Goal: Task Accomplishment & Management: Manage account settings

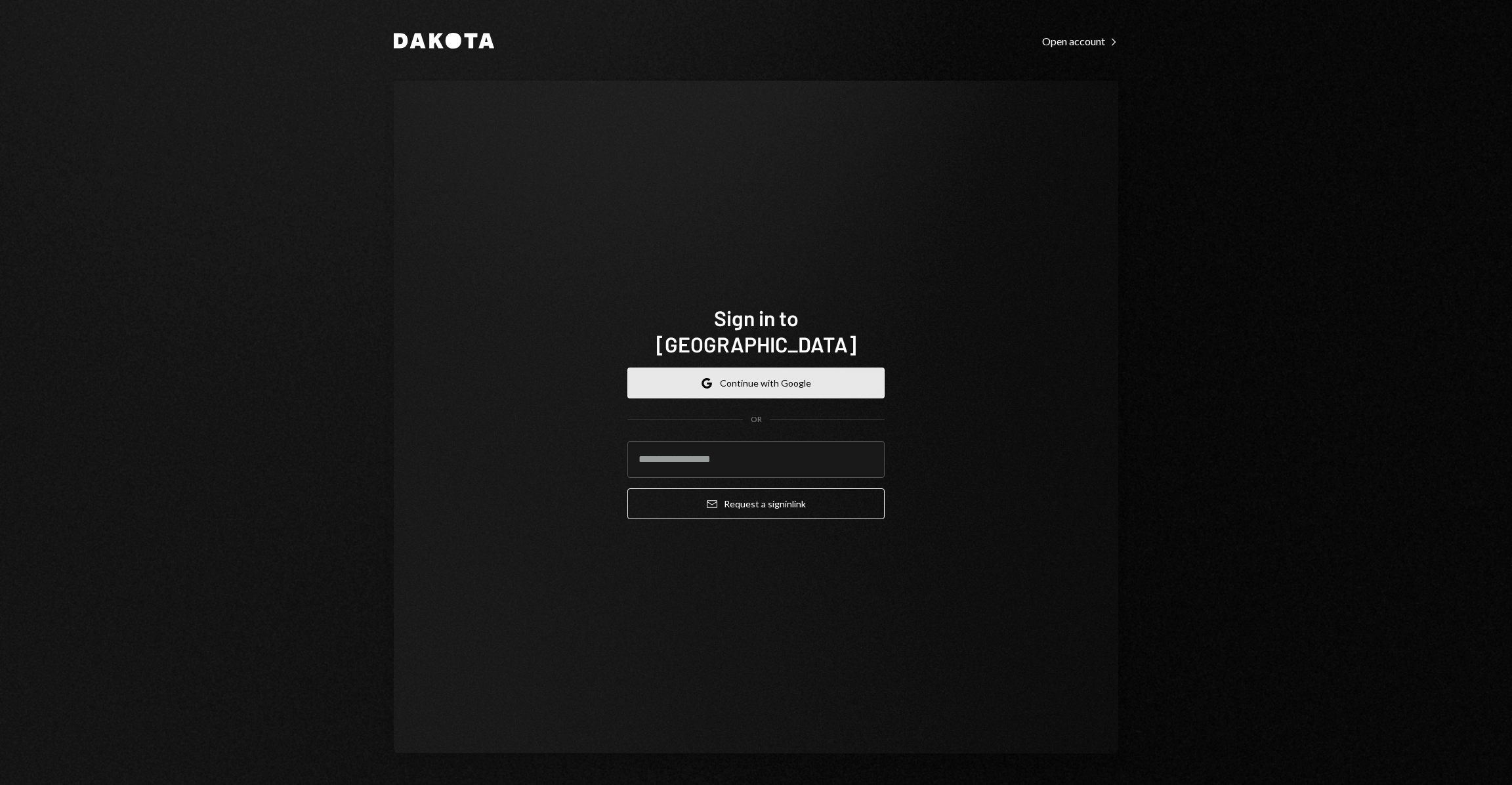
click at [773, 368] on button "Google Continue with Google" at bounding box center [756, 383] width 257 height 31
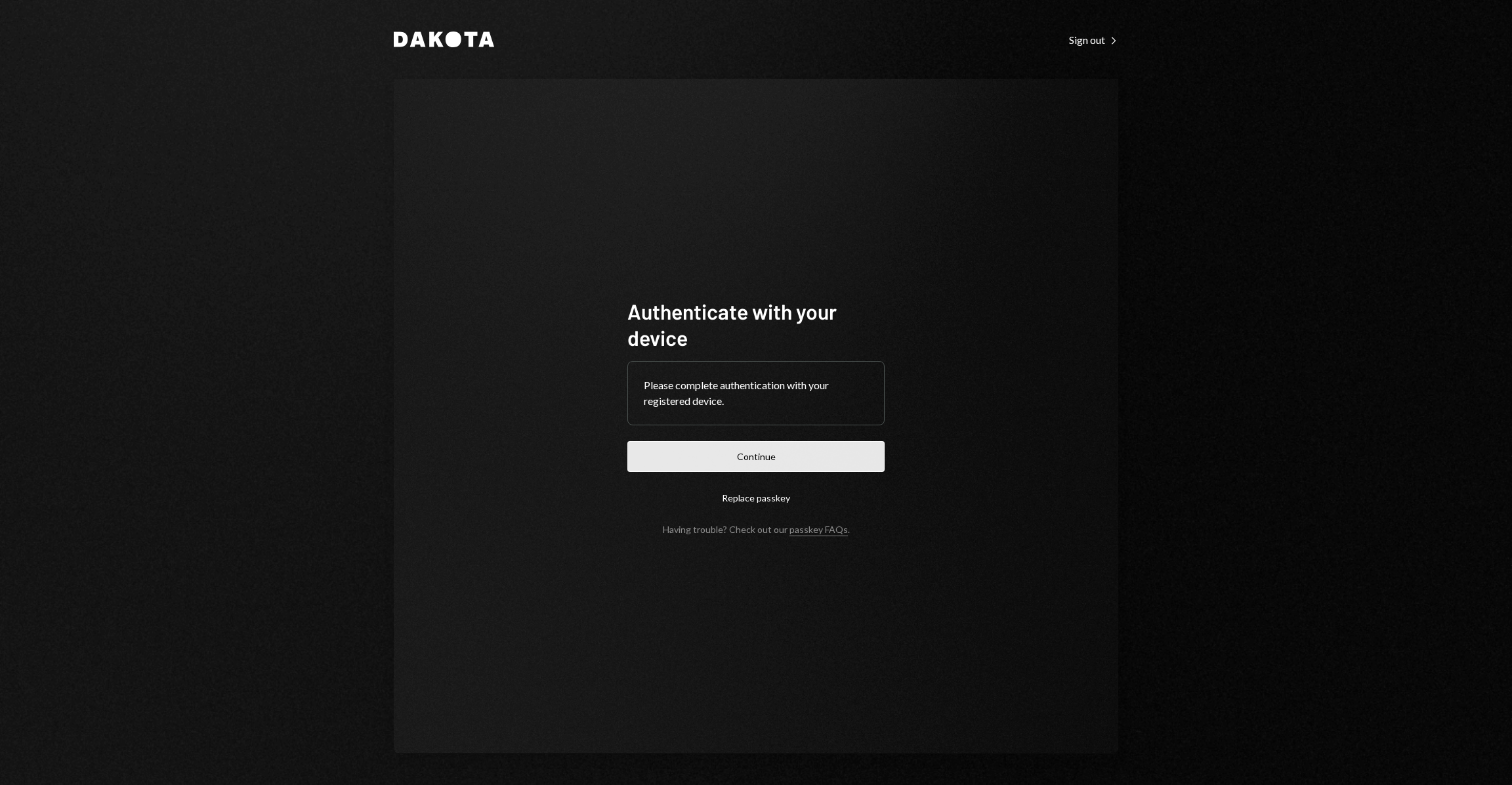
click at [793, 462] on button "Continue" at bounding box center [756, 457] width 257 height 31
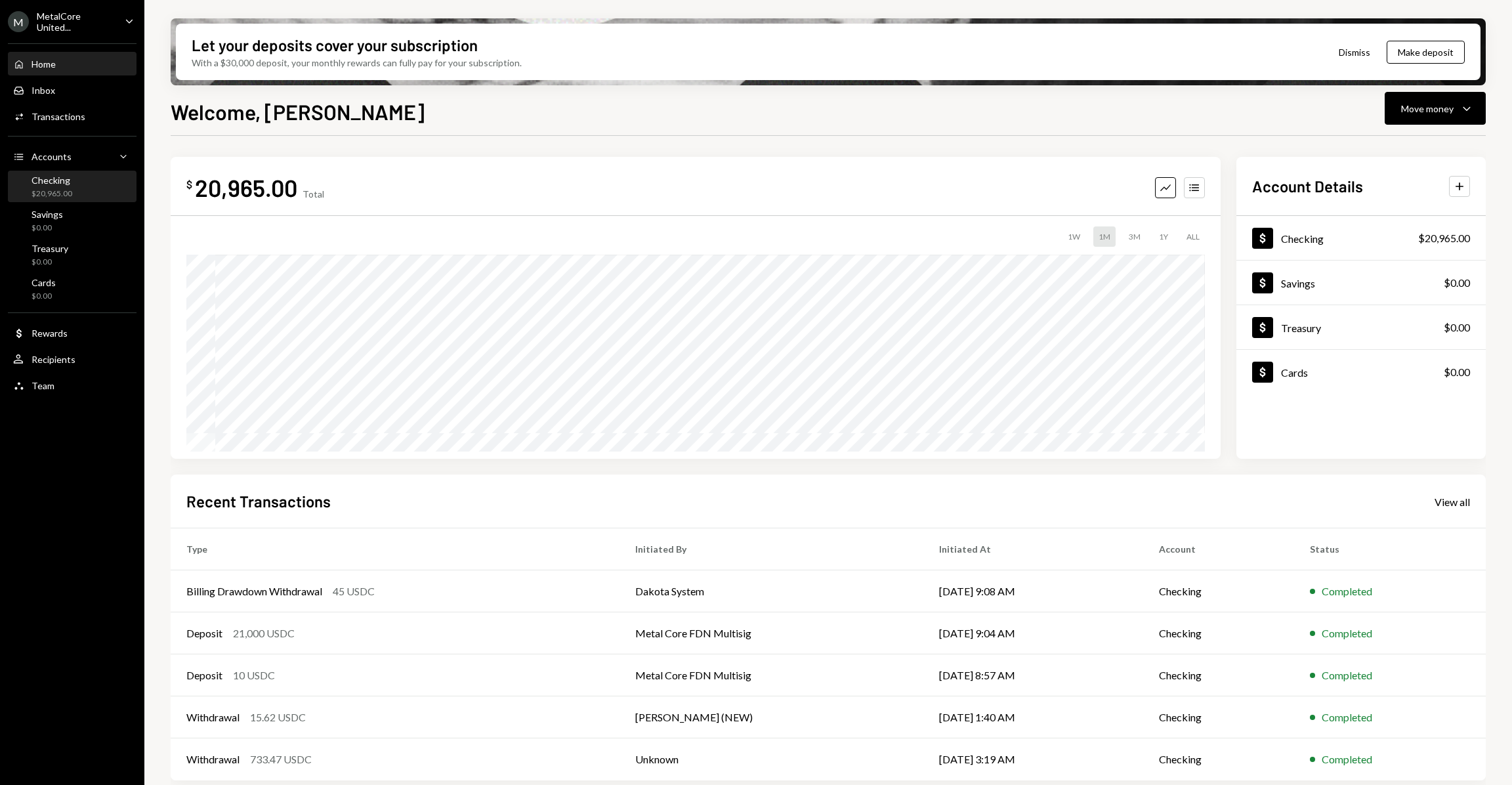
click at [70, 189] on div "$20,965.00" at bounding box center [52, 194] width 41 height 11
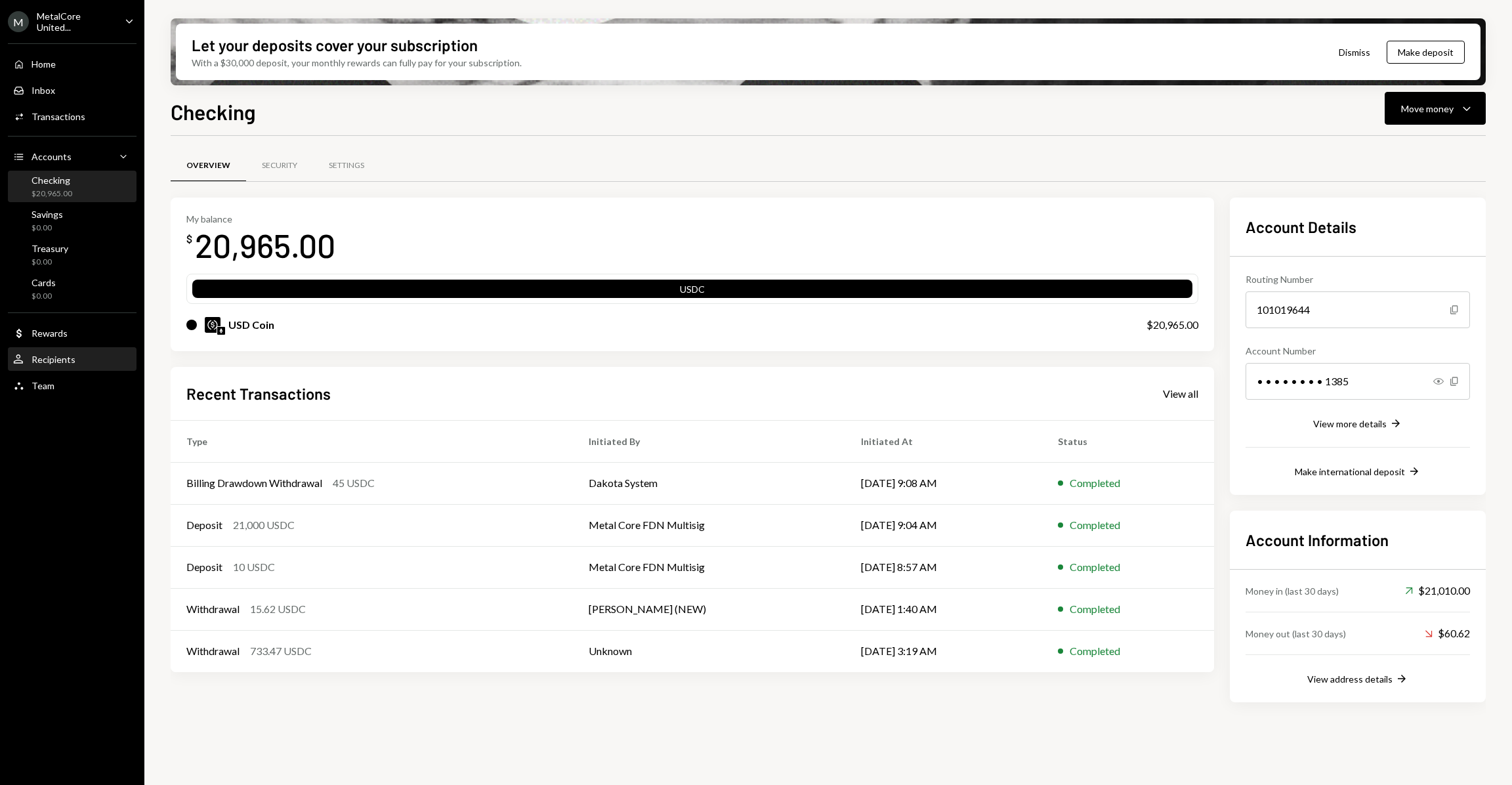
click at [41, 362] on div "Recipients" at bounding box center [54, 359] width 44 height 11
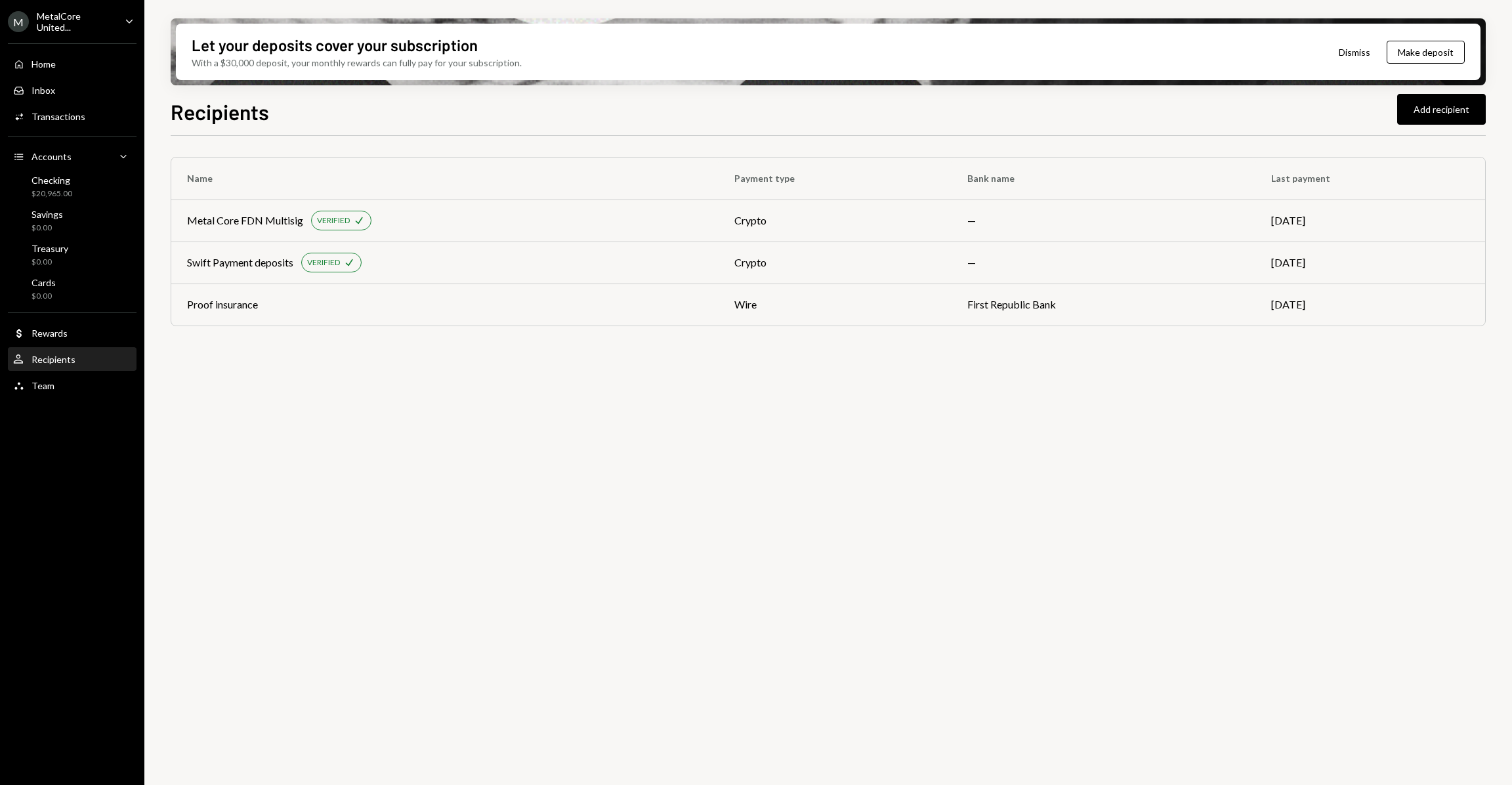
click at [94, 26] on div "MetalCore United..." at bounding box center [75, 22] width 78 height 22
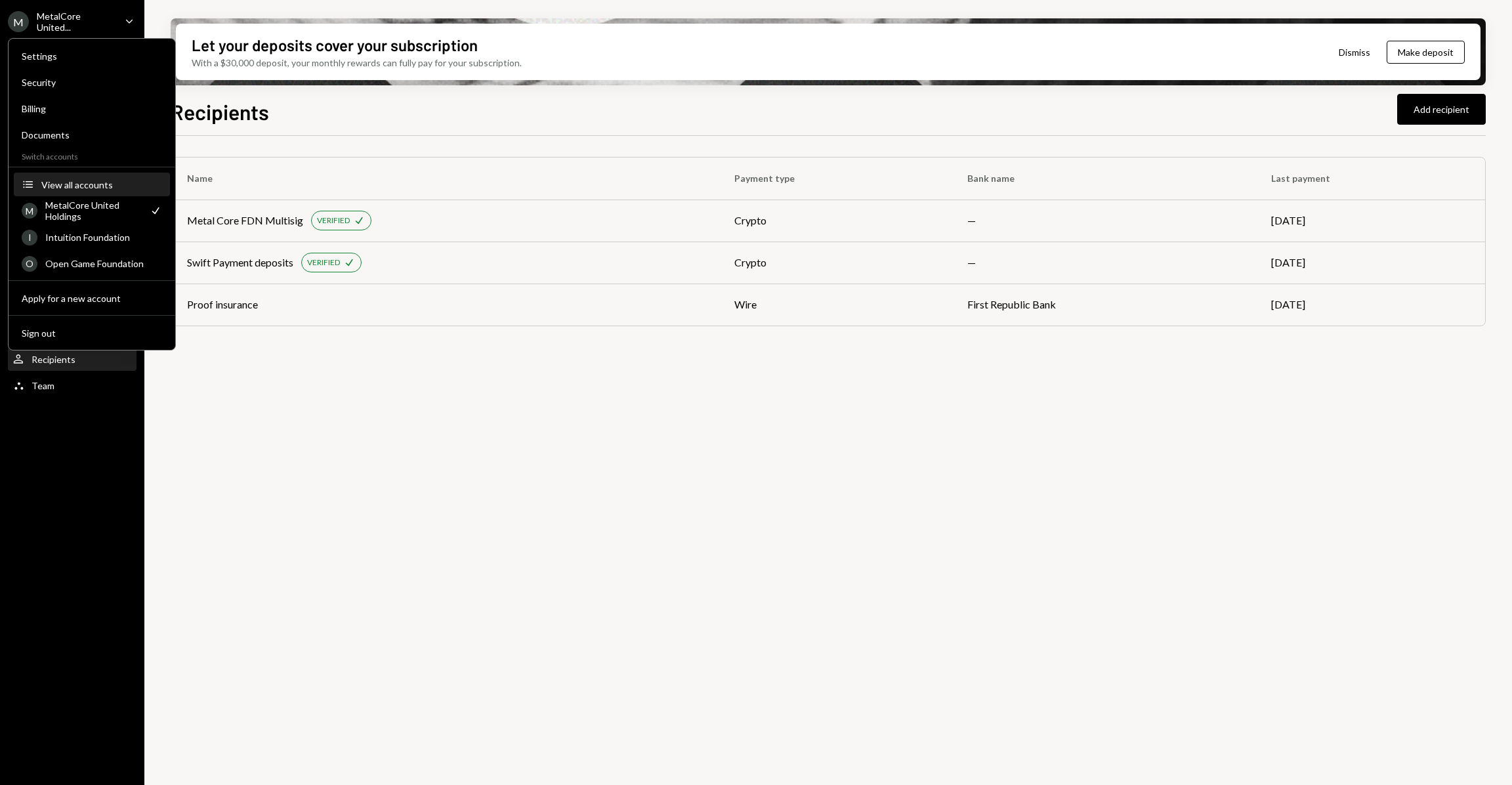
click at [83, 181] on div "View all accounts" at bounding box center [101, 184] width 120 height 11
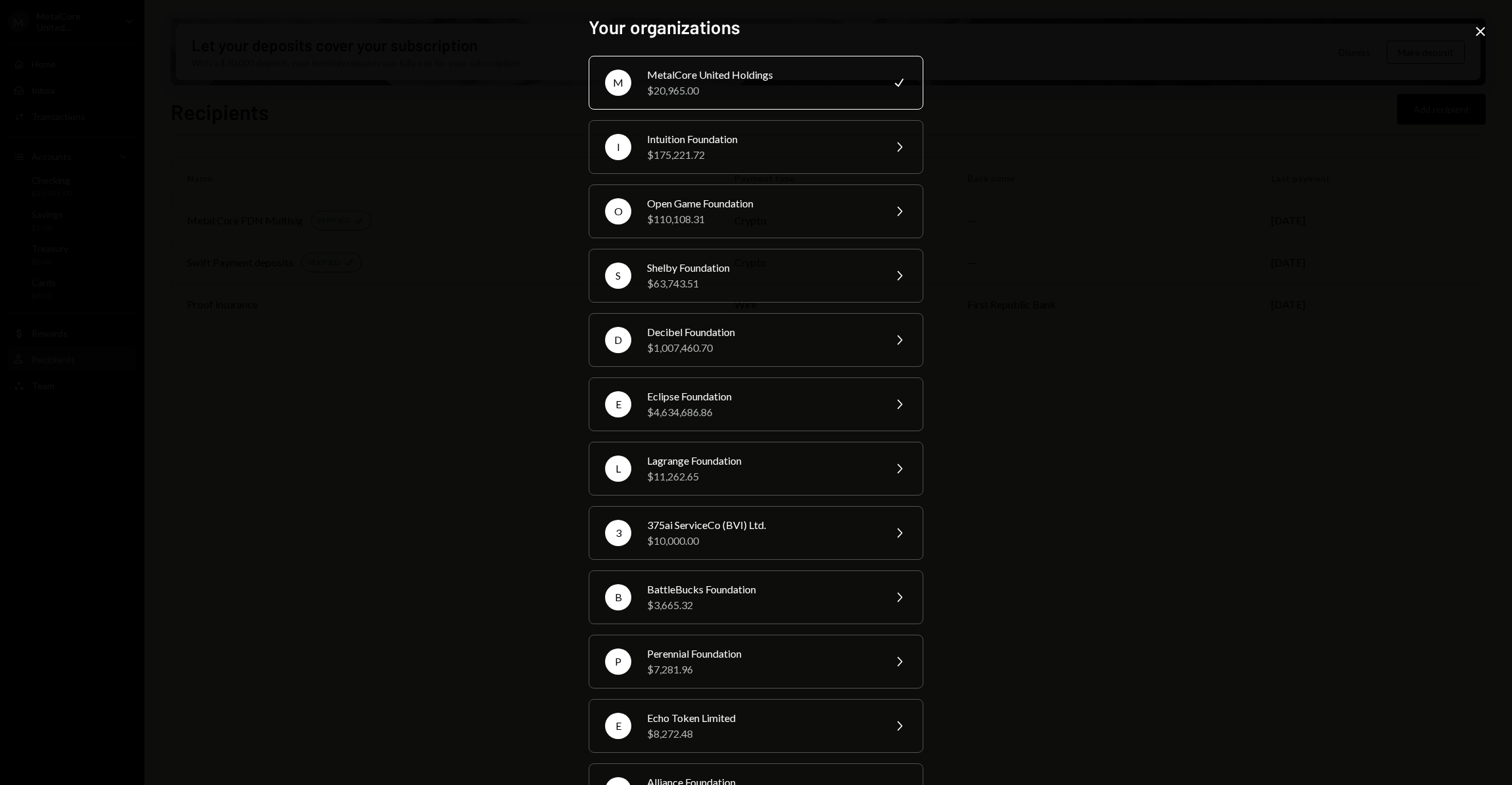
click at [1484, 29] on icon "Close" at bounding box center [1480, 31] width 16 height 15
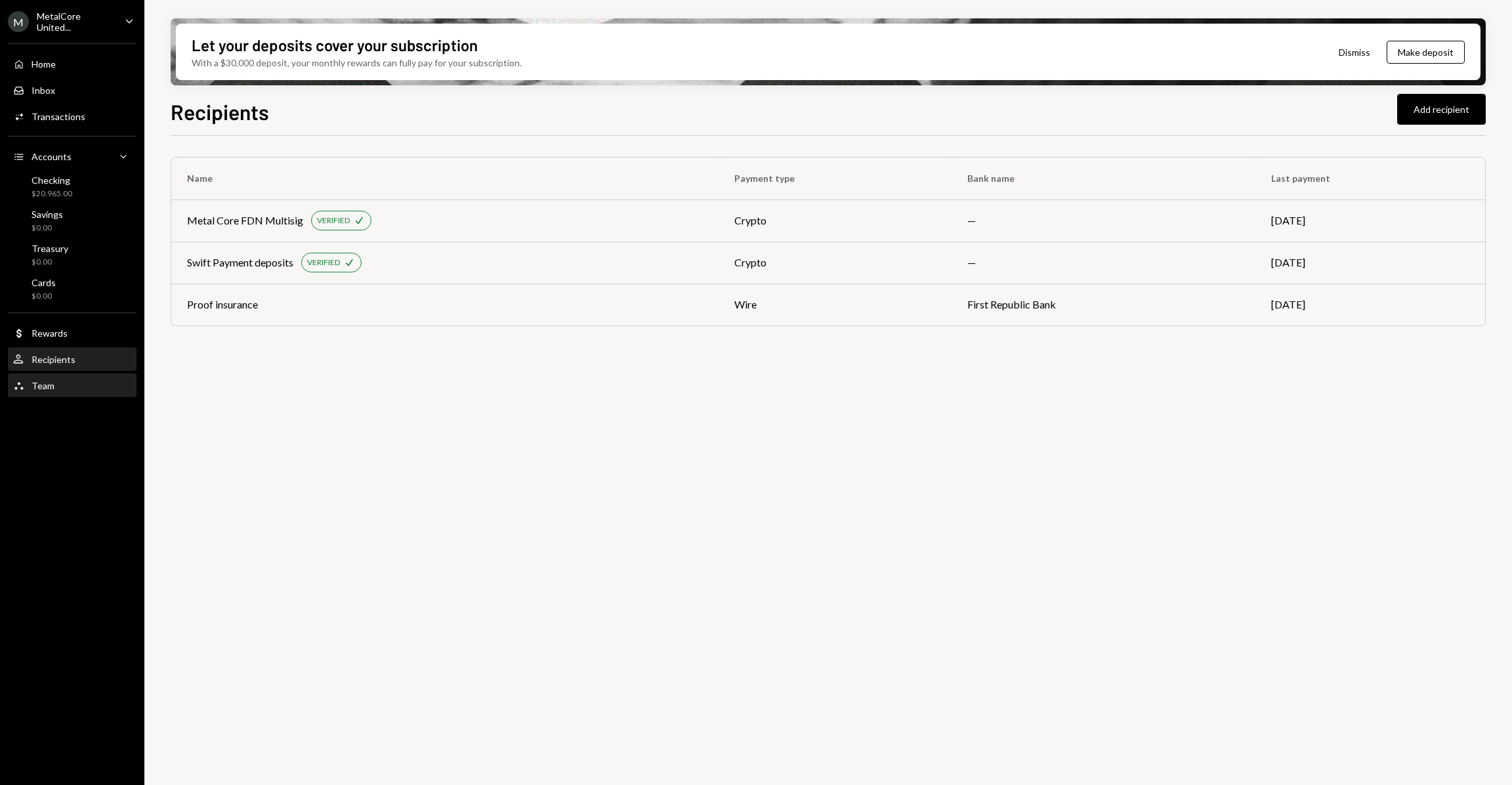
click at [65, 380] on div "Team Team" at bounding box center [72, 386] width 119 height 12
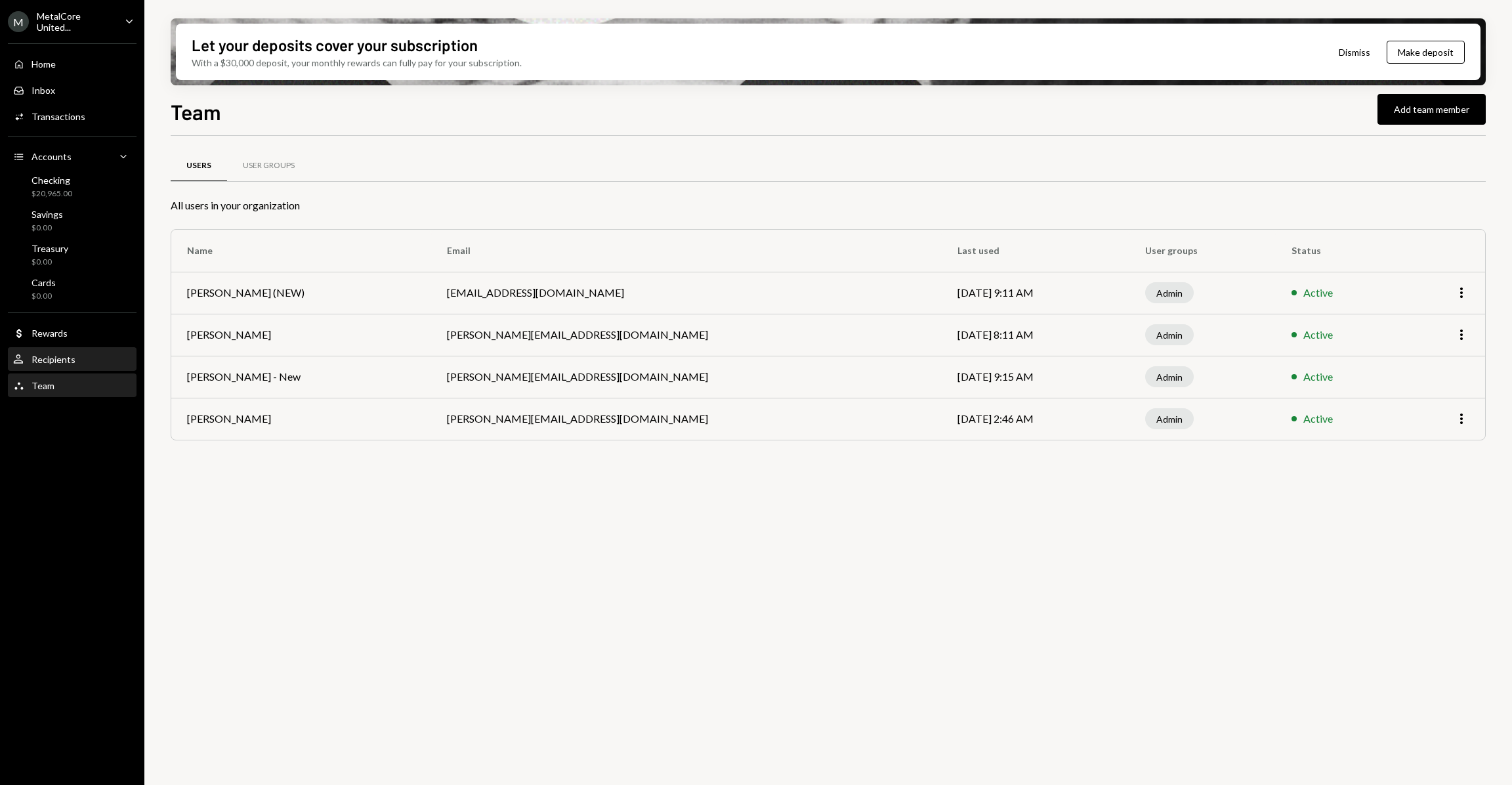
click at [66, 357] on div "Recipients" at bounding box center [54, 359] width 44 height 11
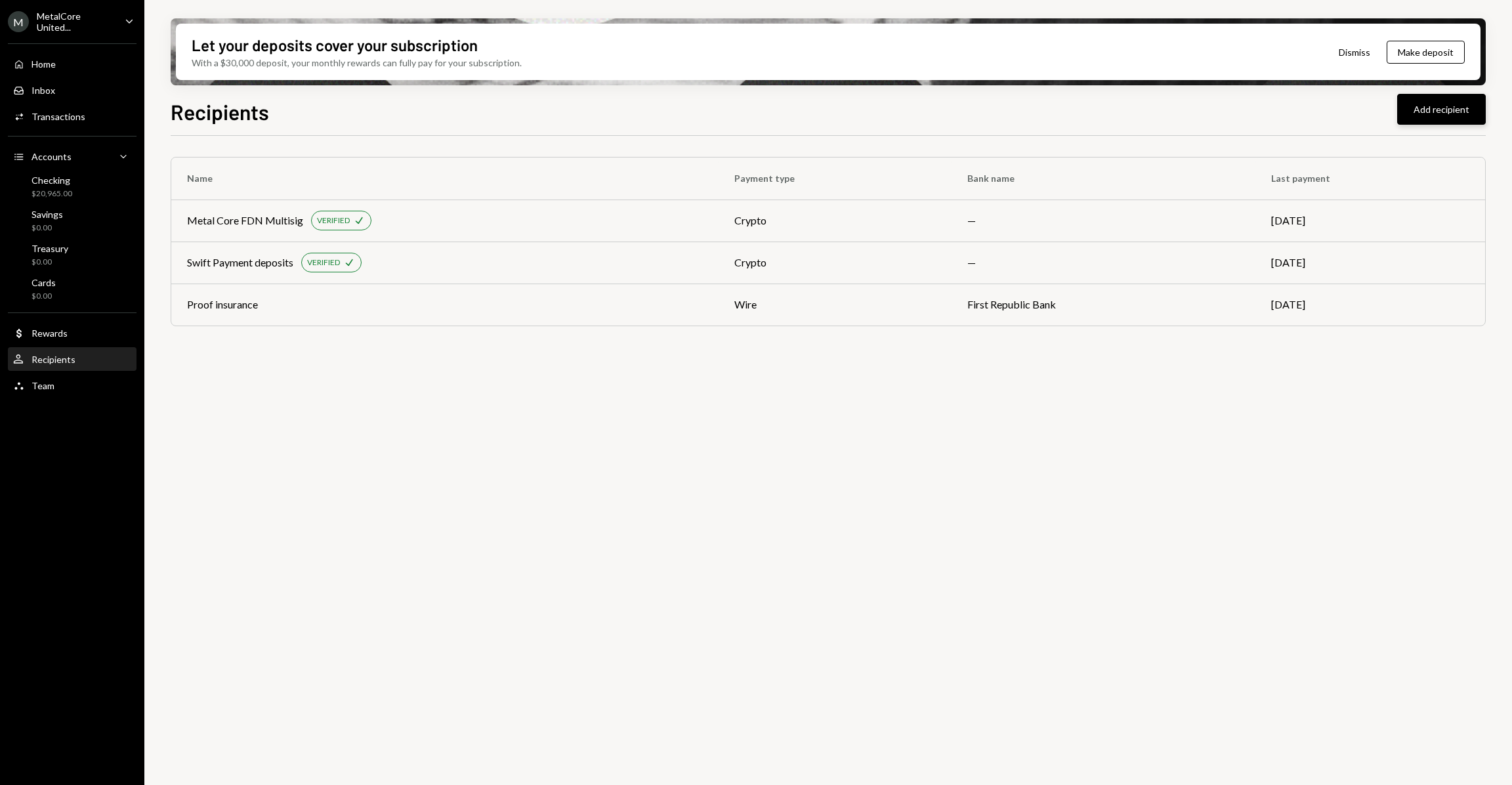
click at [1430, 116] on button "Add recipient" at bounding box center [1441, 109] width 88 height 31
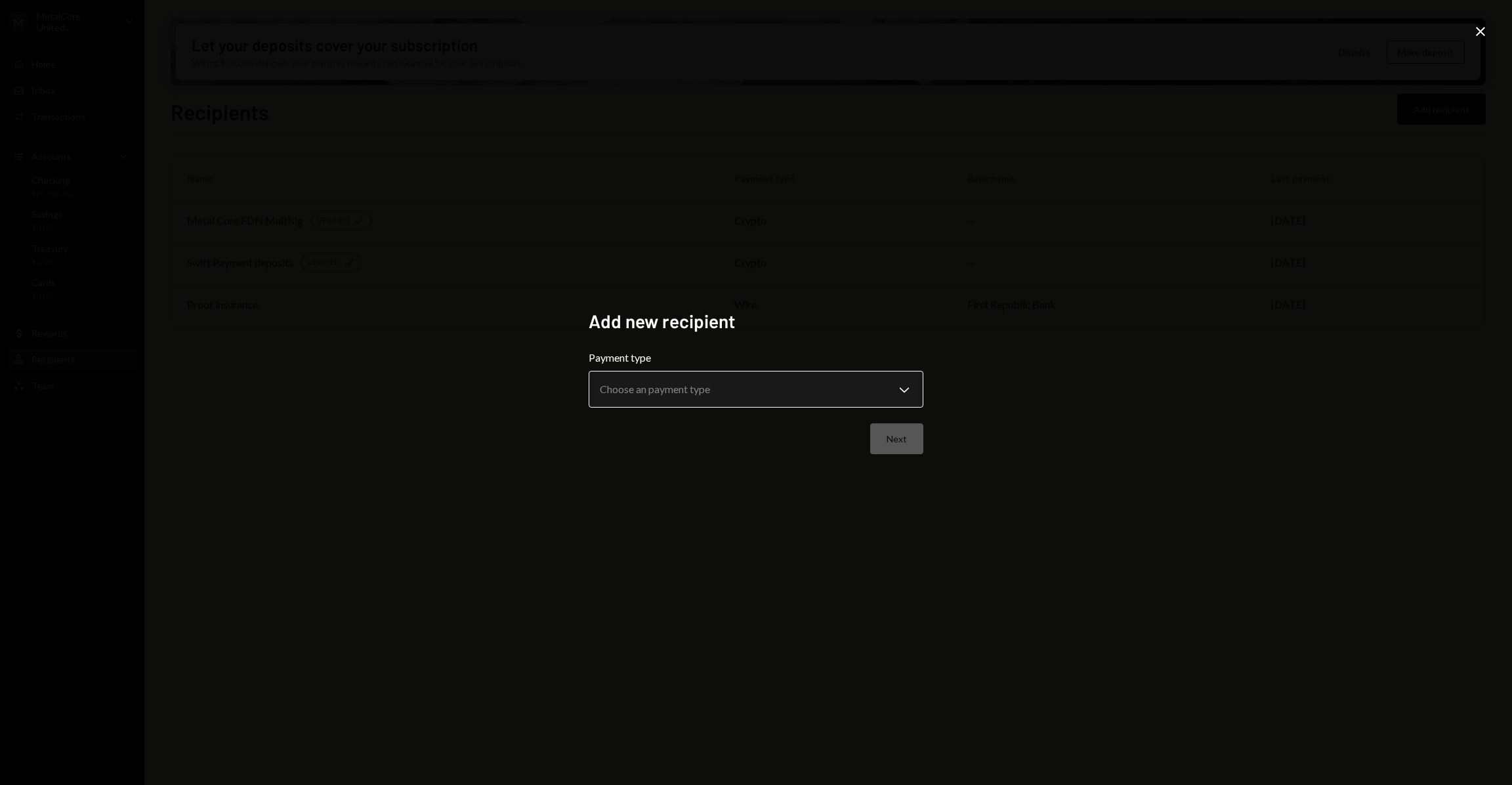
click at [667, 406] on body "**********" at bounding box center [756, 392] width 1512 height 785
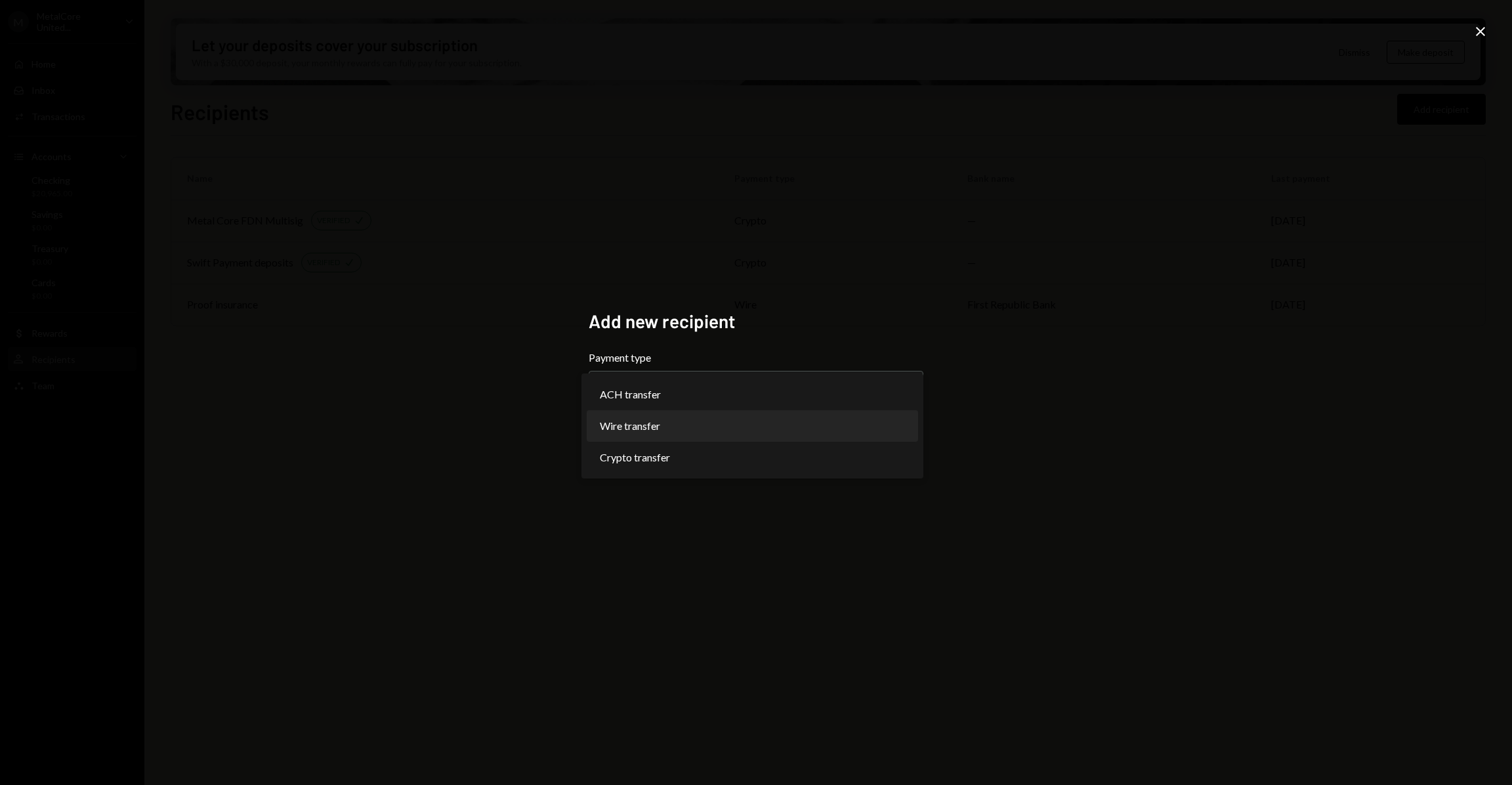
select select "****"
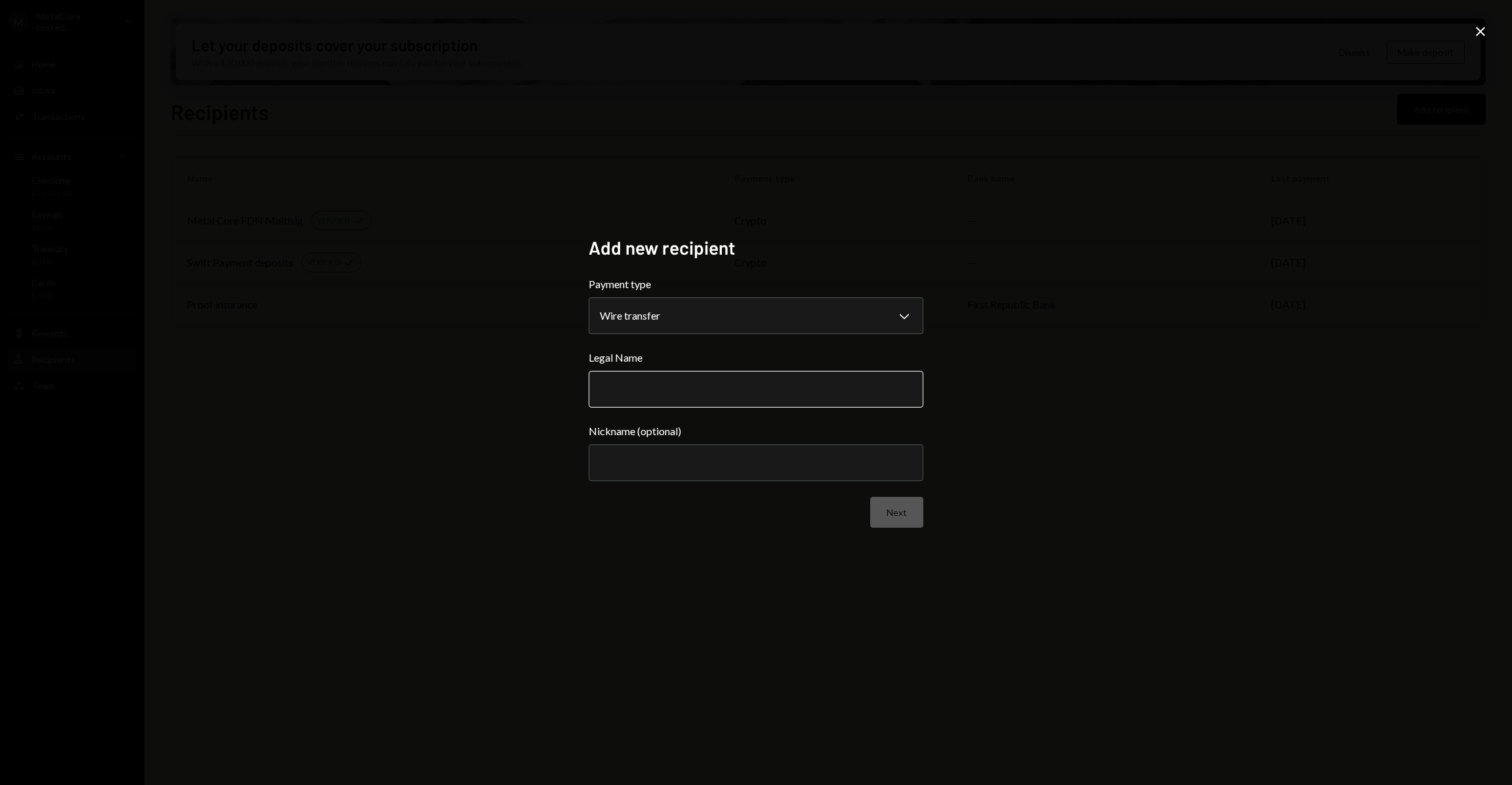
click at [662, 397] on input "Legal Name" at bounding box center [755, 389] width 335 height 36
click at [1478, 36] on icon "Close" at bounding box center [1480, 31] width 16 height 15
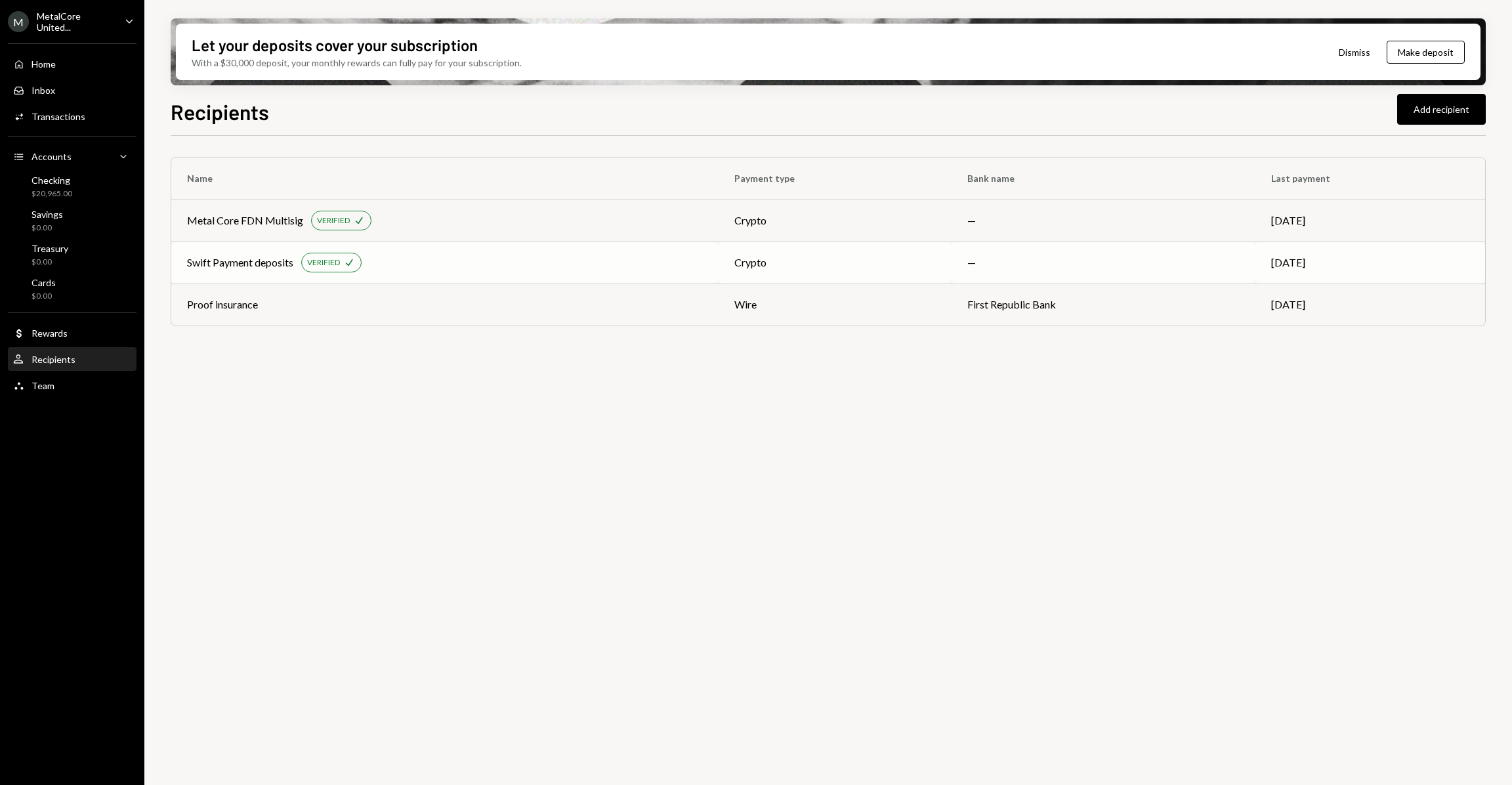
click at [490, 256] on div "Swift Payment deposits VERIFIED Check" at bounding box center [445, 263] width 516 height 20
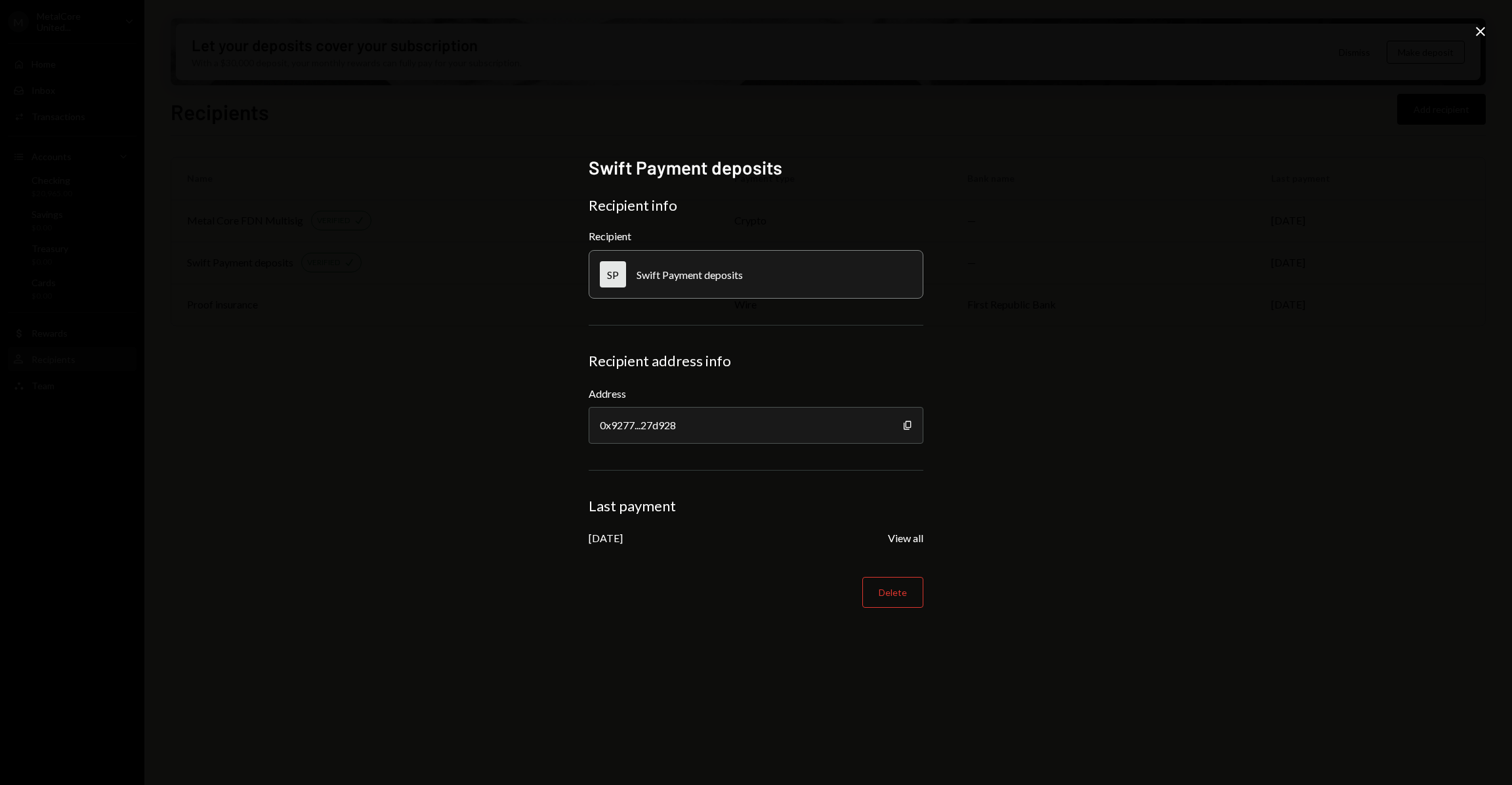
click at [1481, 41] on div "Close" at bounding box center [1480, 32] width 16 height 17
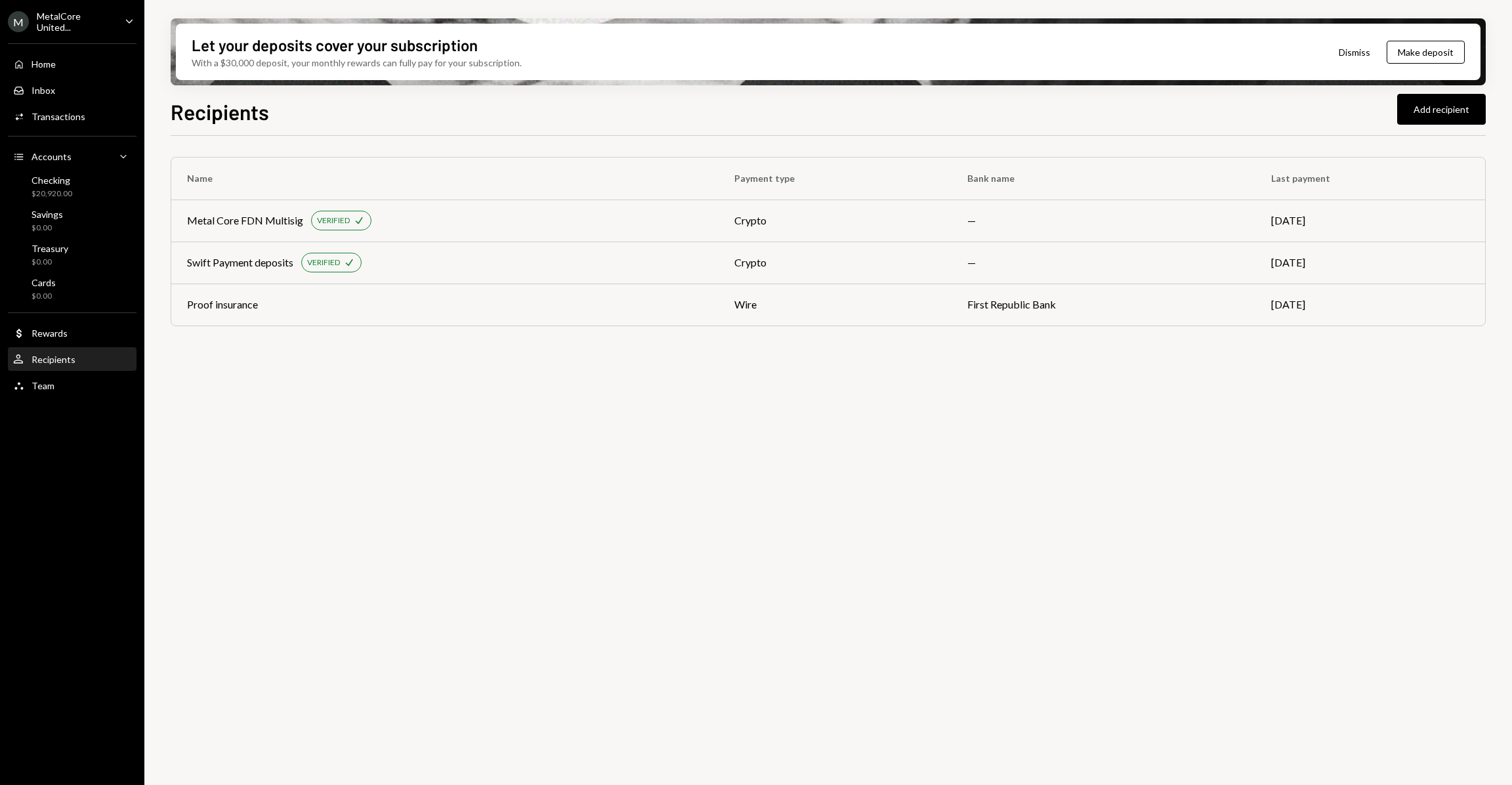
click at [82, 25] on div "MetalCore United..." at bounding box center [75, 22] width 78 height 22
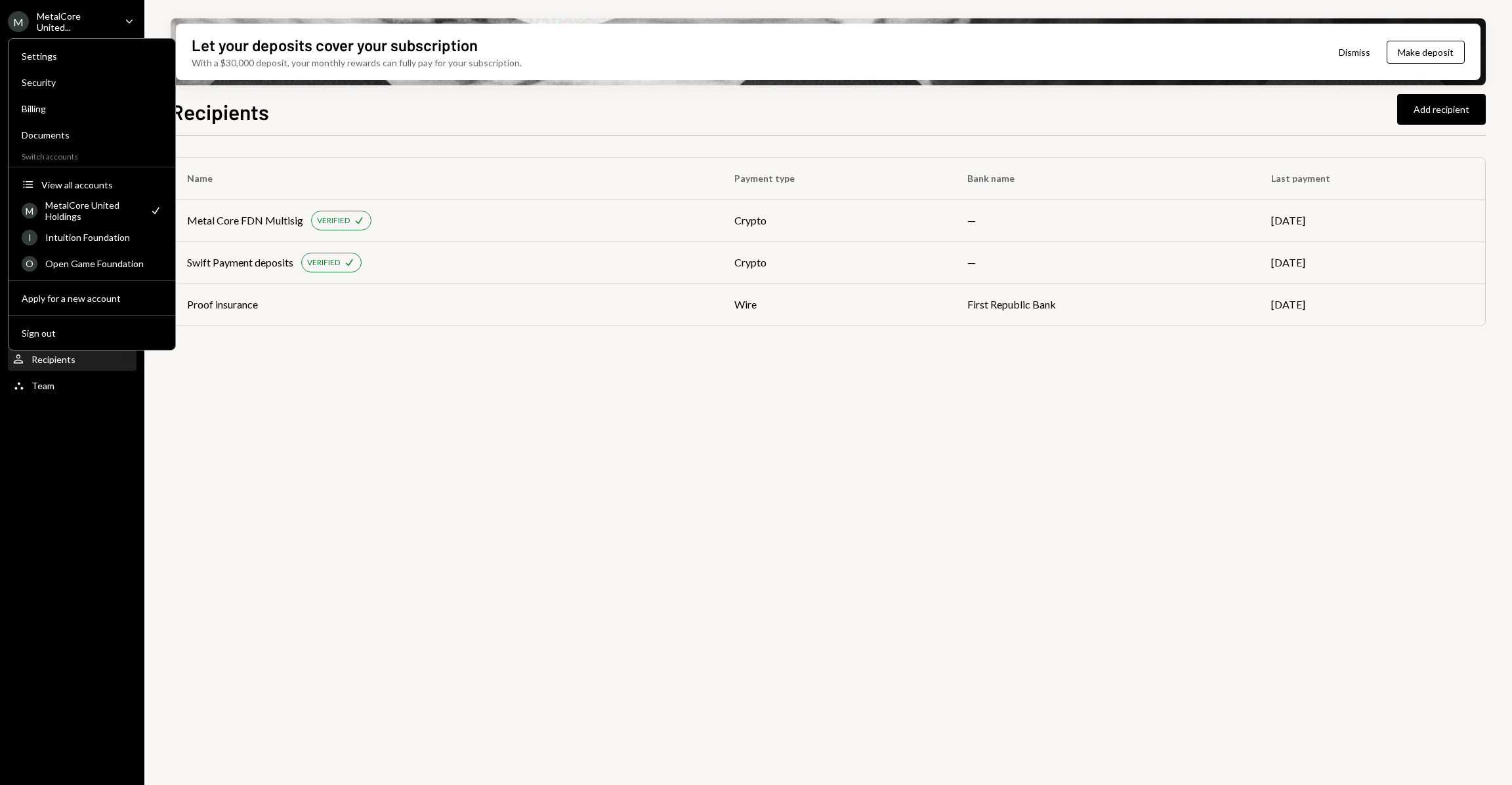
click at [462, 527] on div "Name Payment type Bank name Last payment Metal Core FDN Multisig VERIFIED Check…" at bounding box center [828, 468] width 1315 height 664
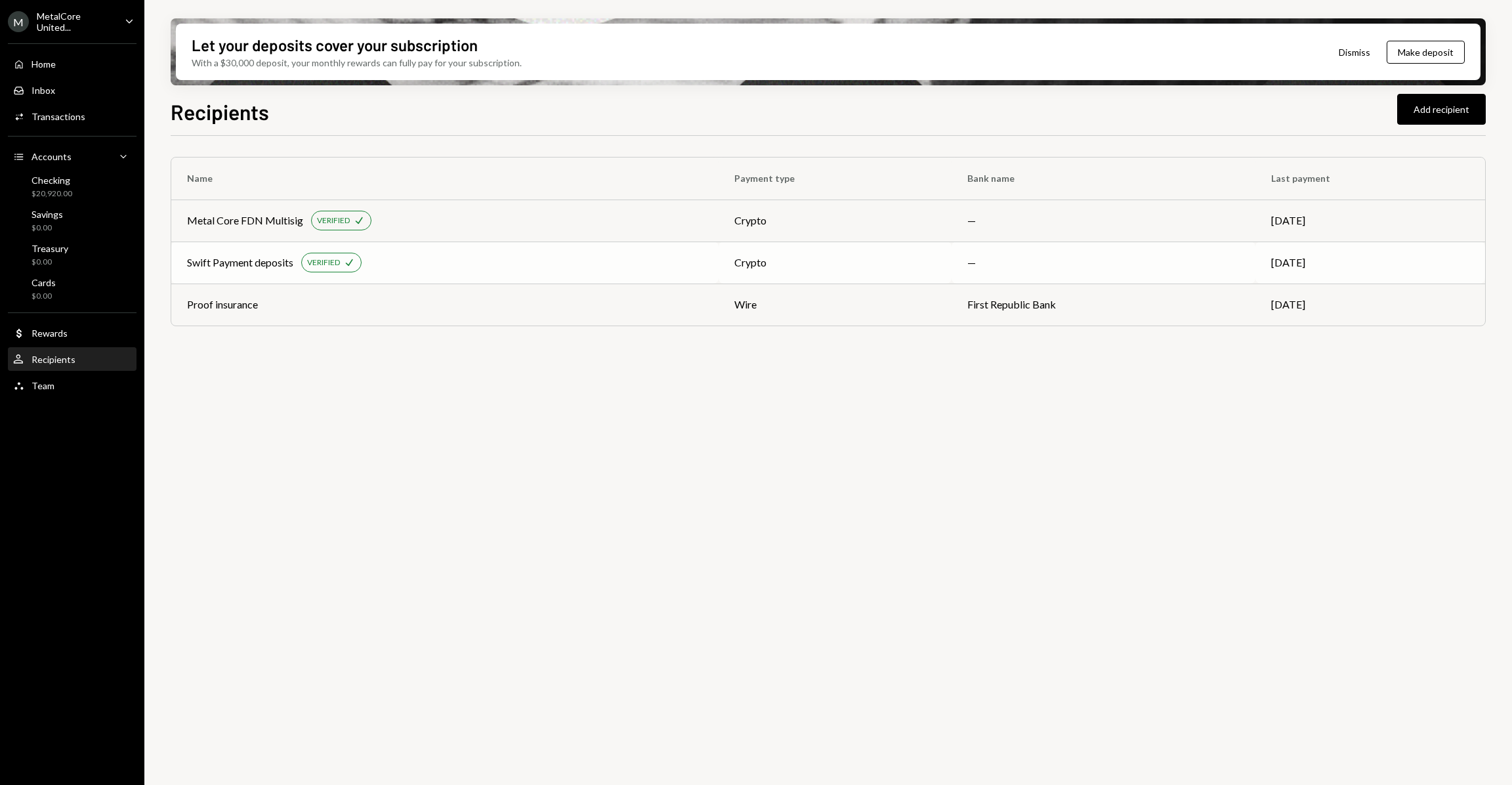
click at [343, 264] on div "VERIFIED Check" at bounding box center [331, 263] width 60 height 20
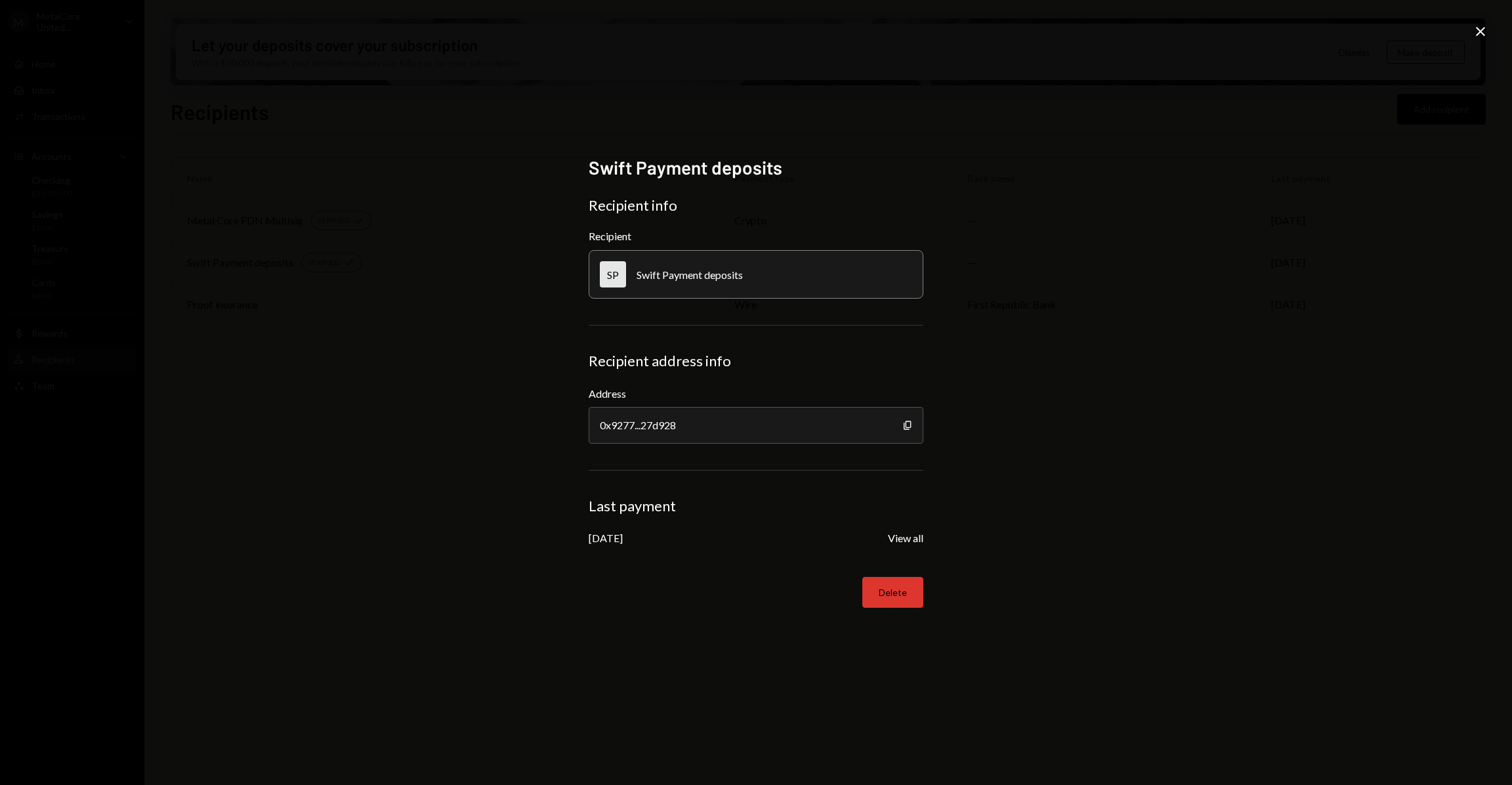
click at [871, 607] on button "Delete" at bounding box center [893, 593] width 61 height 31
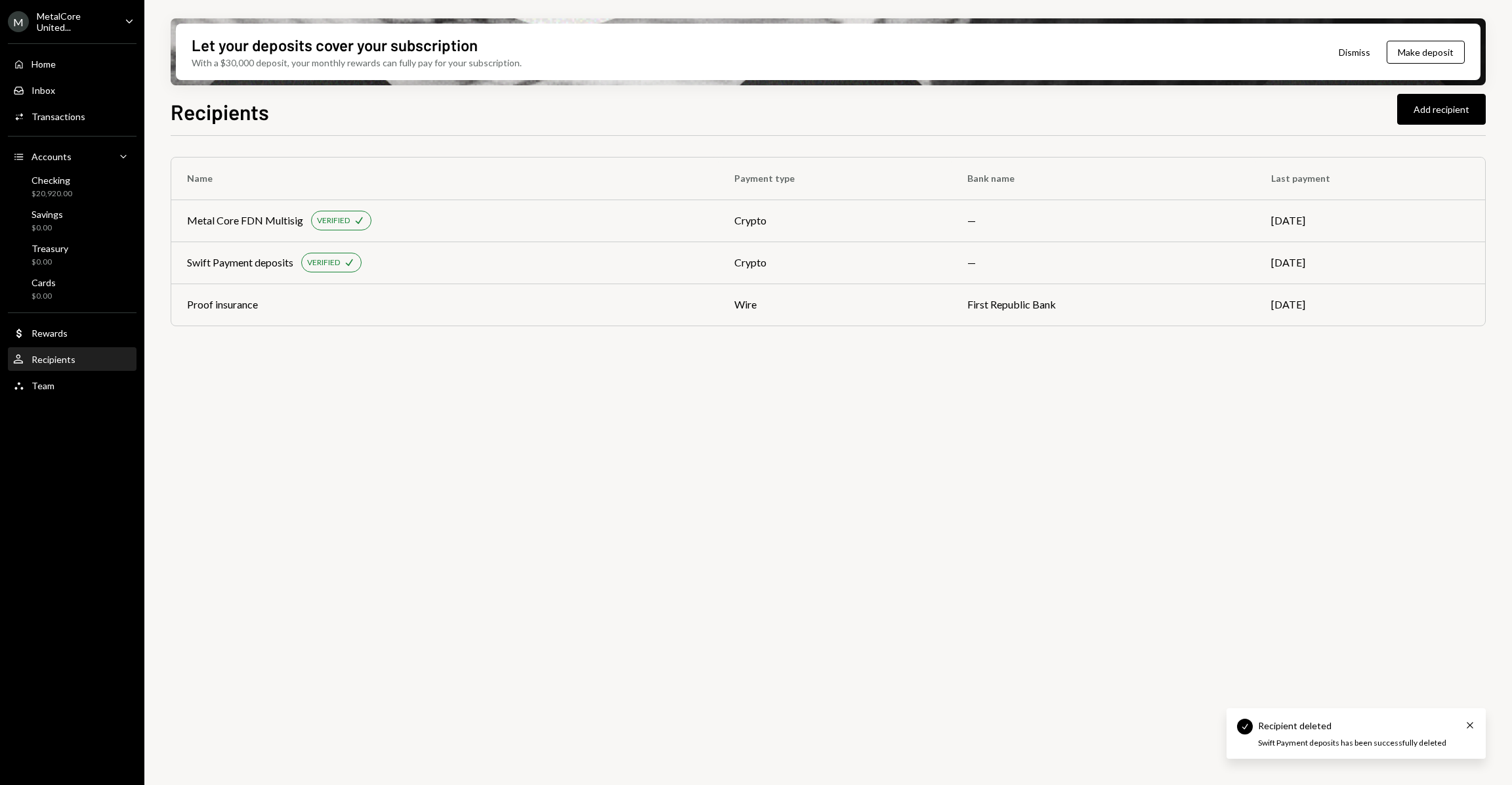
click at [731, 509] on div "Name Payment type Bank name Last payment Metal Core FDN Multisig VERIFIED Check…" at bounding box center [828, 468] width 1315 height 664
click at [1106, 444] on div "Name Payment type Bank name Last payment Metal Core FDN Multisig VERIFIED Check…" at bounding box center [828, 468] width 1315 height 664
click at [90, 20] on div "MetalCore United..." at bounding box center [75, 22] width 78 height 22
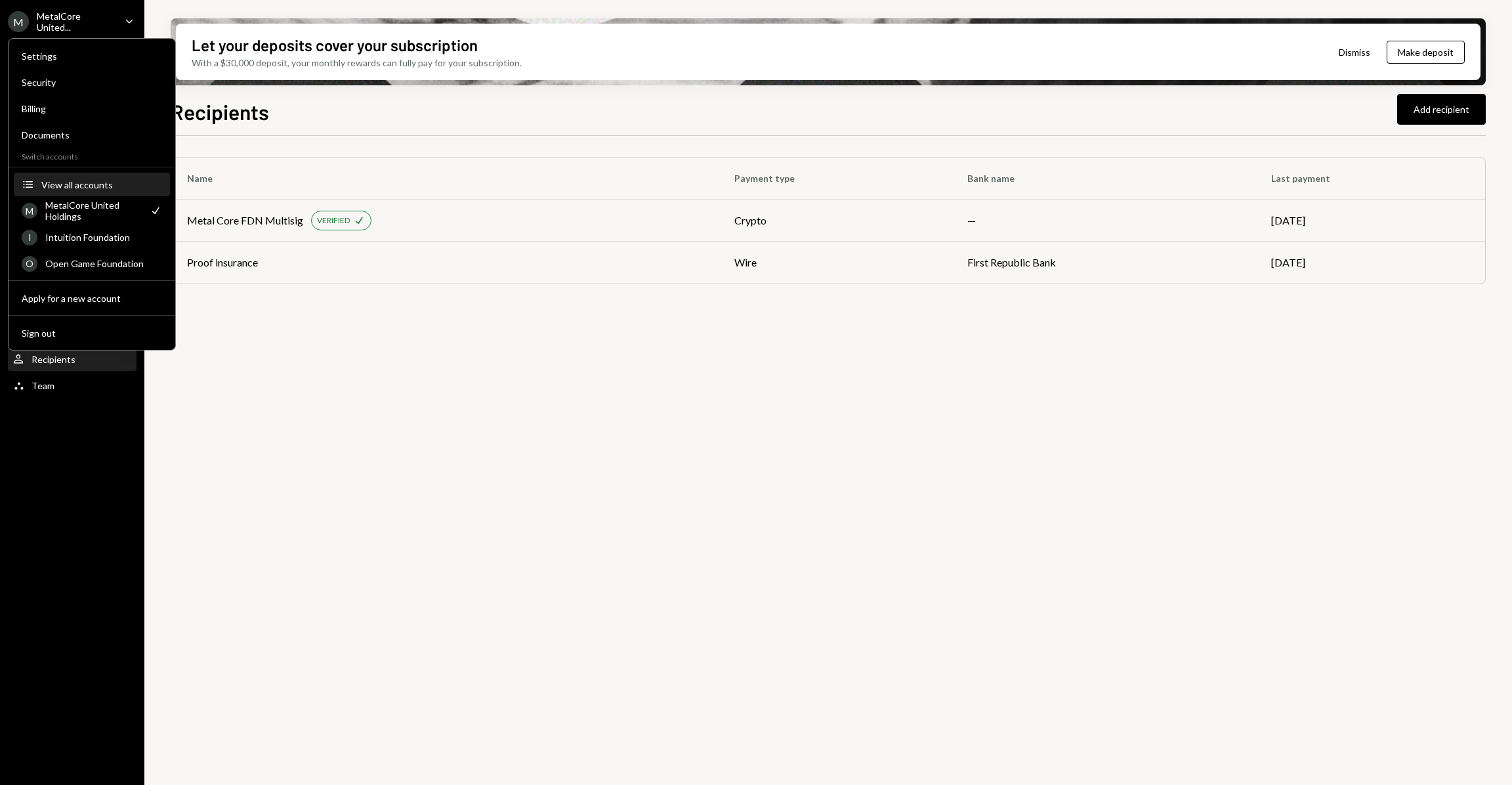
click at [86, 184] on div "View all accounts" at bounding box center [101, 184] width 120 height 11
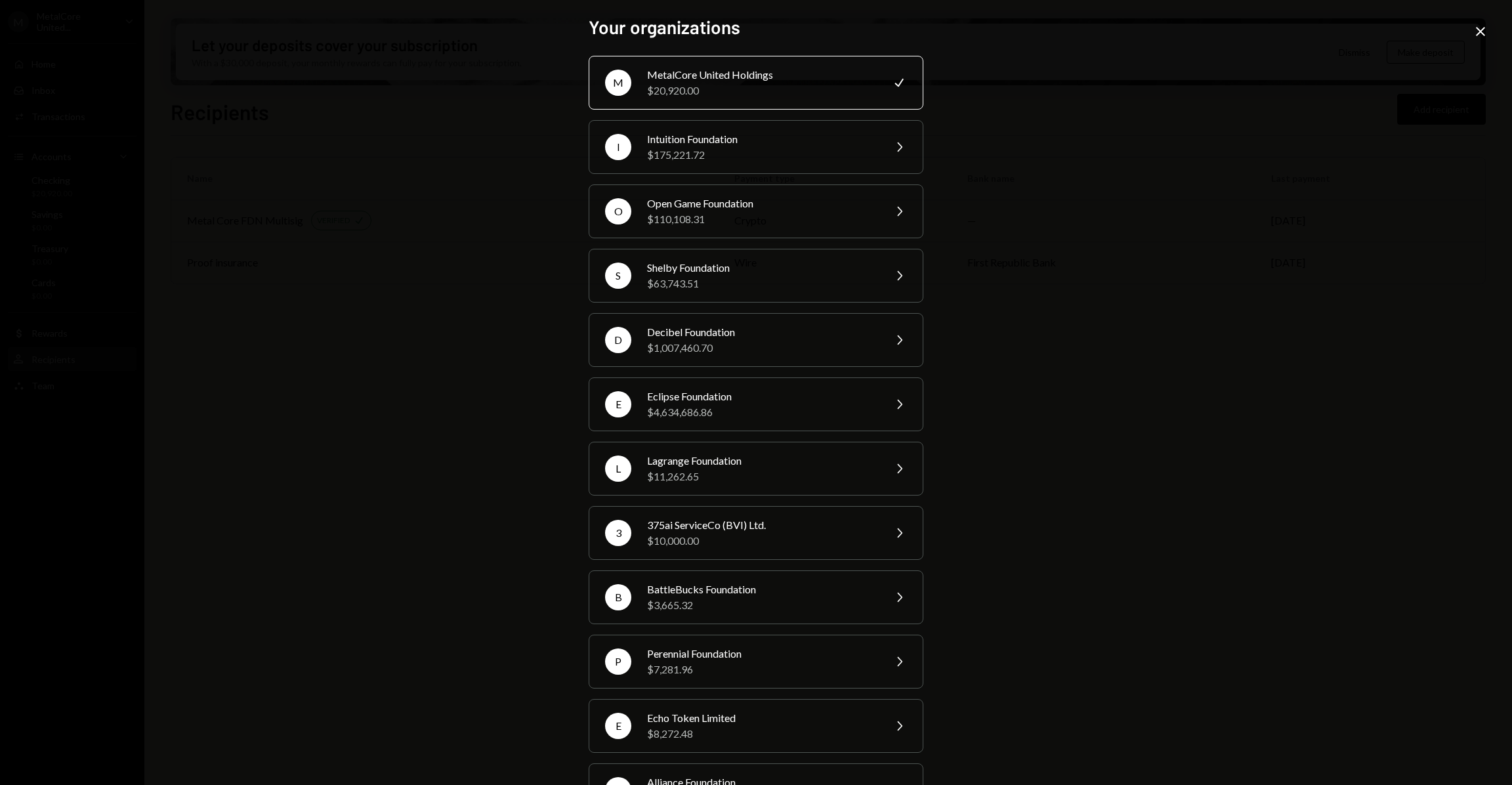
click at [761, 90] on div "$20,920.00" at bounding box center [761, 90] width 228 height 15
click at [1478, 27] on icon "Close" at bounding box center [1480, 31] width 16 height 15
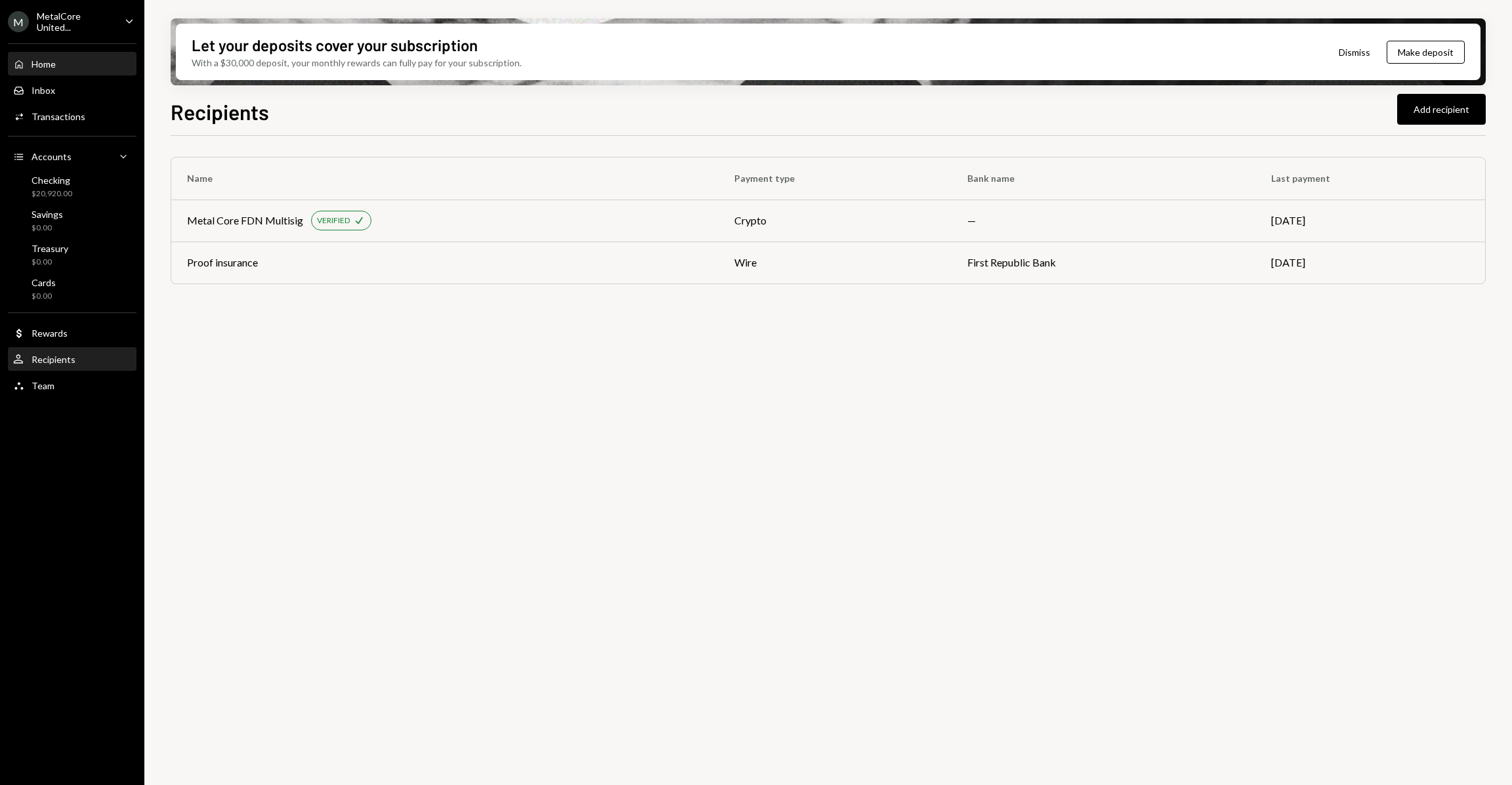
click at [40, 65] on div "Home" at bounding box center [44, 64] width 25 height 11
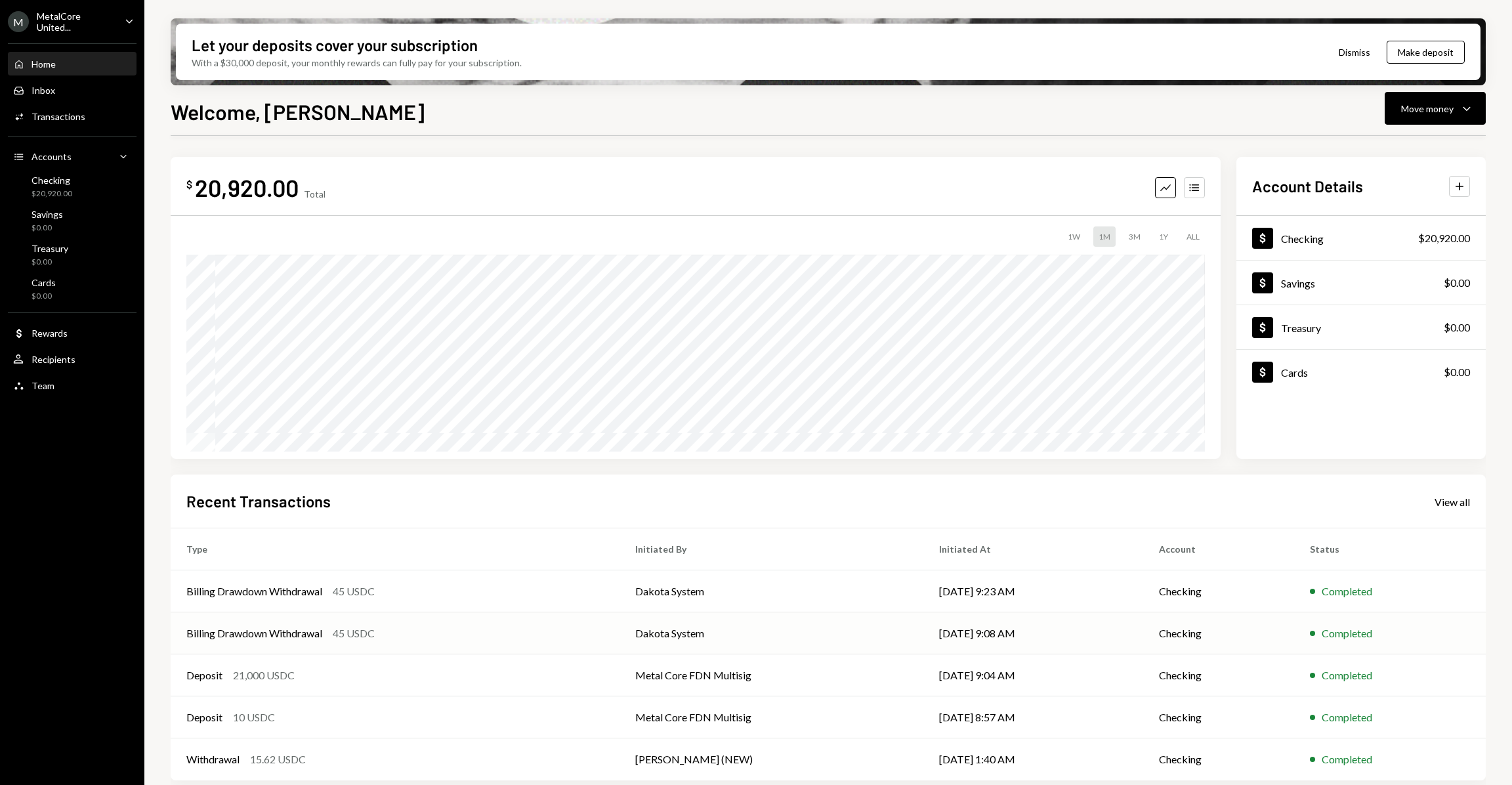
scroll to position [5, 0]
